Goal: Navigation & Orientation: Find specific page/section

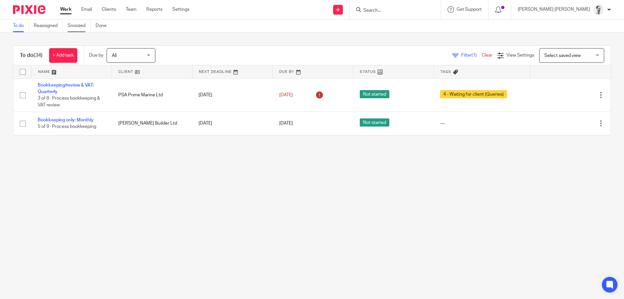
click at [72, 23] on link "Snoozed" at bounding box center [79, 26] width 23 height 13
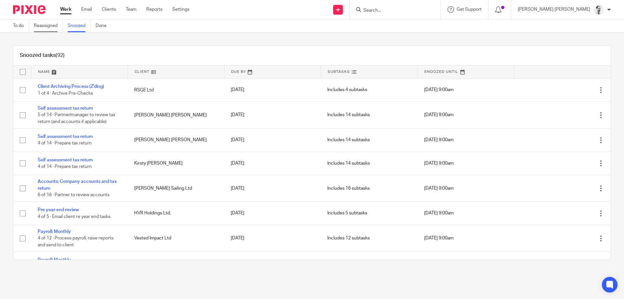
click at [50, 27] on link "Reassigned" at bounding box center [48, 26] width 29 height 13
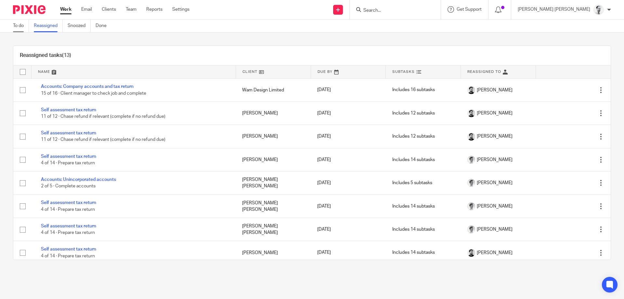
click at [25, 32] on link "To do" at bounding box center [21, 26] width 16 height 13
